Goal: Task Accomplishment & Management: Manage account settings

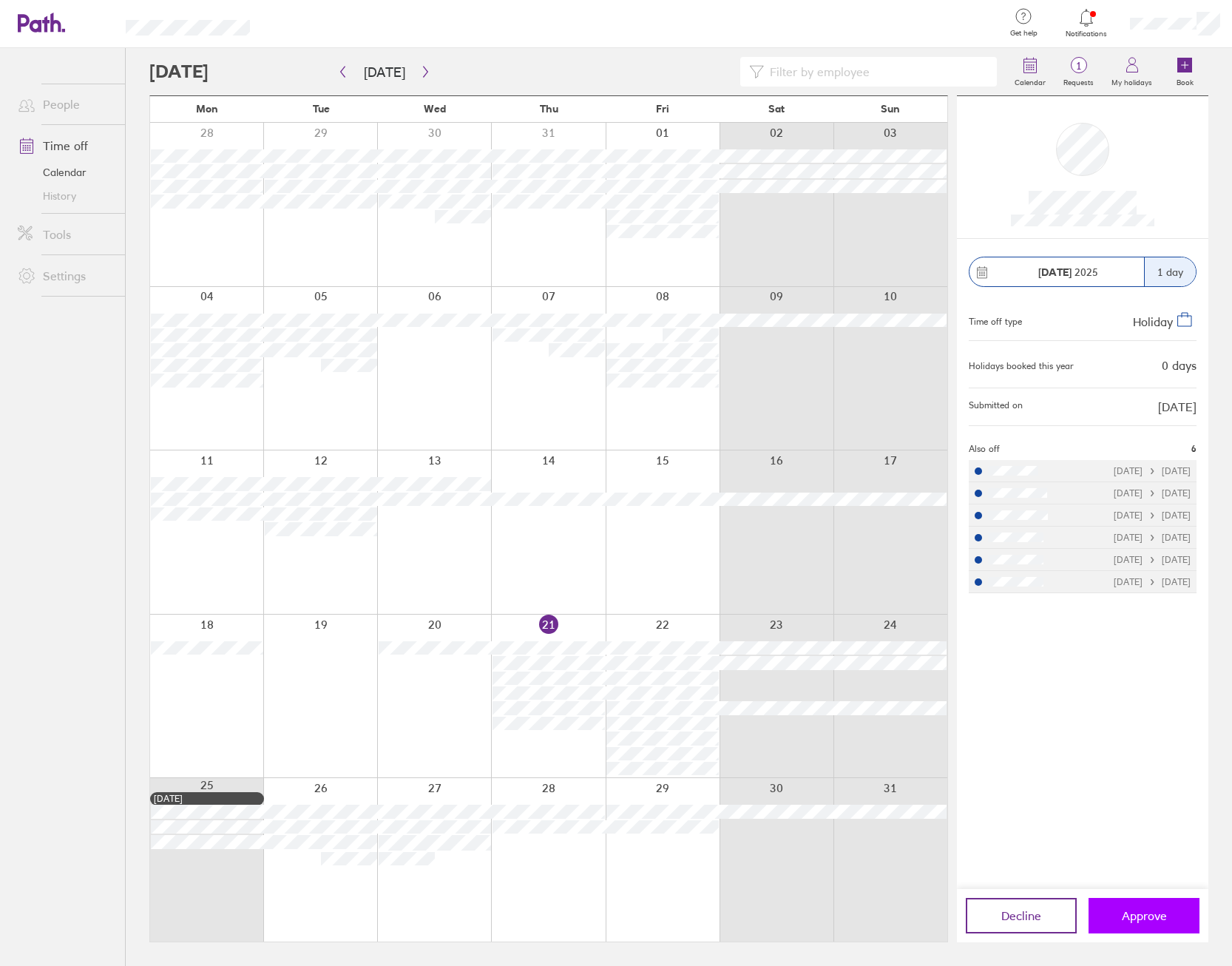
click at [1164, 921] on span "Approve" at bounding box center [1144, 915] width 45 height 14
